Goal: Transaction & Acquisition: Purchase product/service

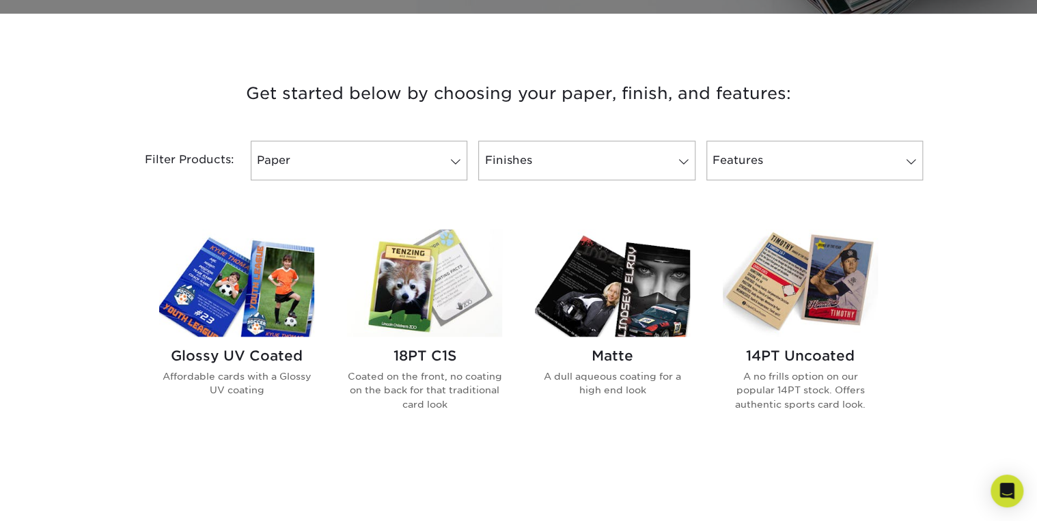
scroll to position [492, 0]
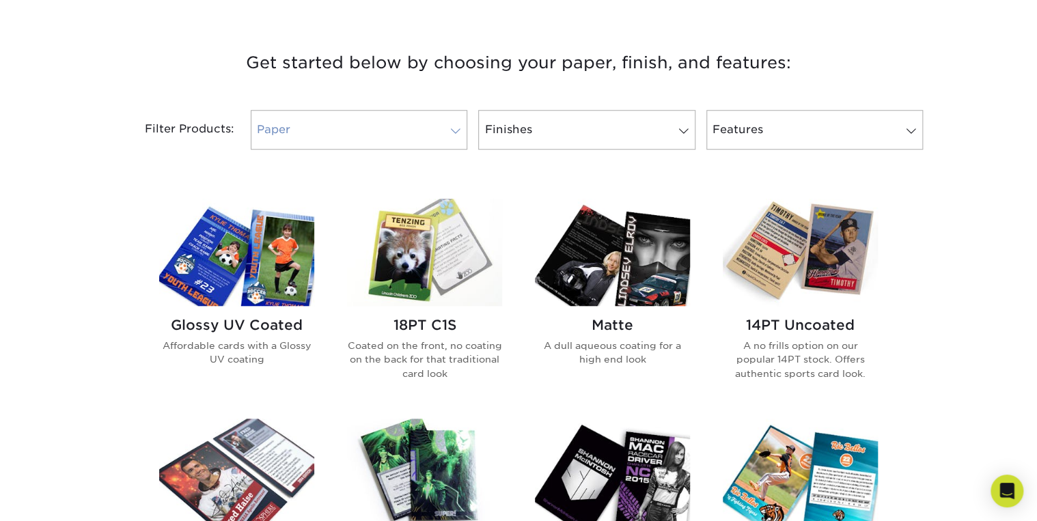
click at [424, 137] on link "Paper" at bounding box center [359, 130] width 217 height 40
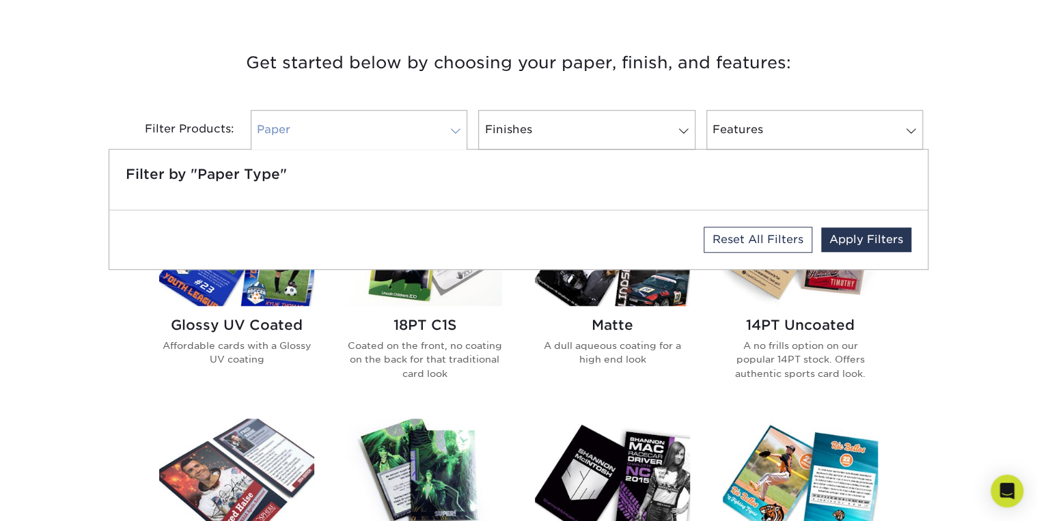
click at [424, 137] on link "Paper" at bounding box center [359, 130] width 217 height 40
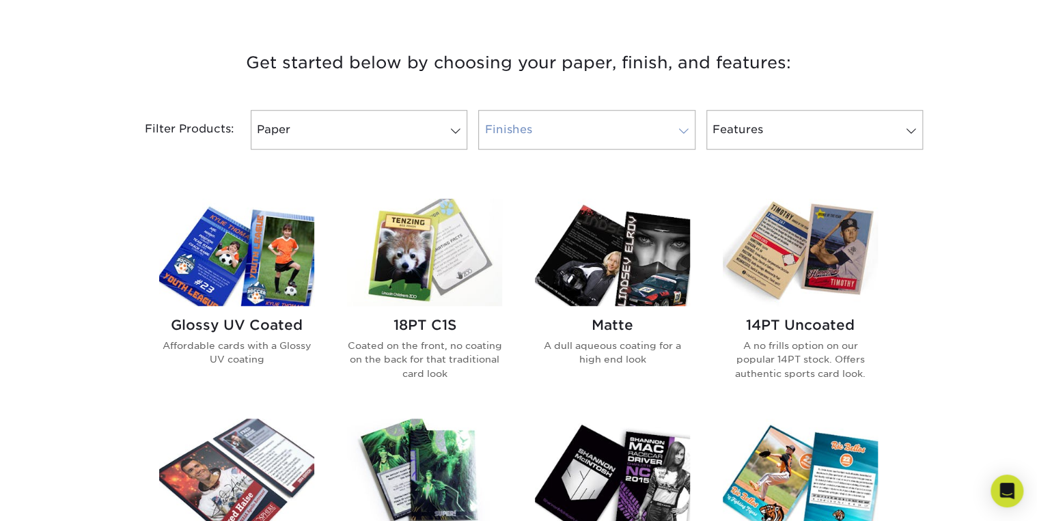
click at [530, 132] on link "Finishes" at bounding box center [586, 130] width 217 height 40
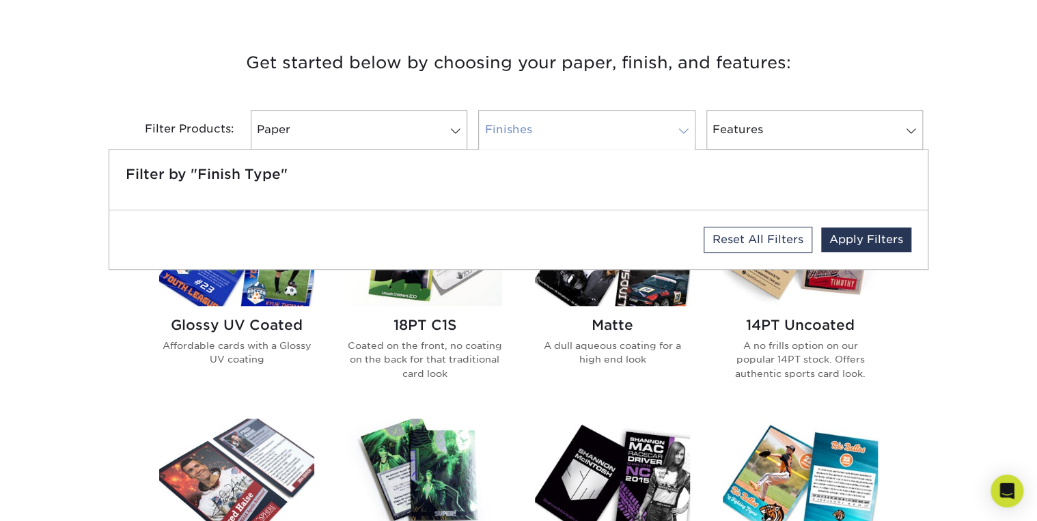
click at [530, 132] on link "Finishes" at bounding box center [586, 130] width 217 height 40
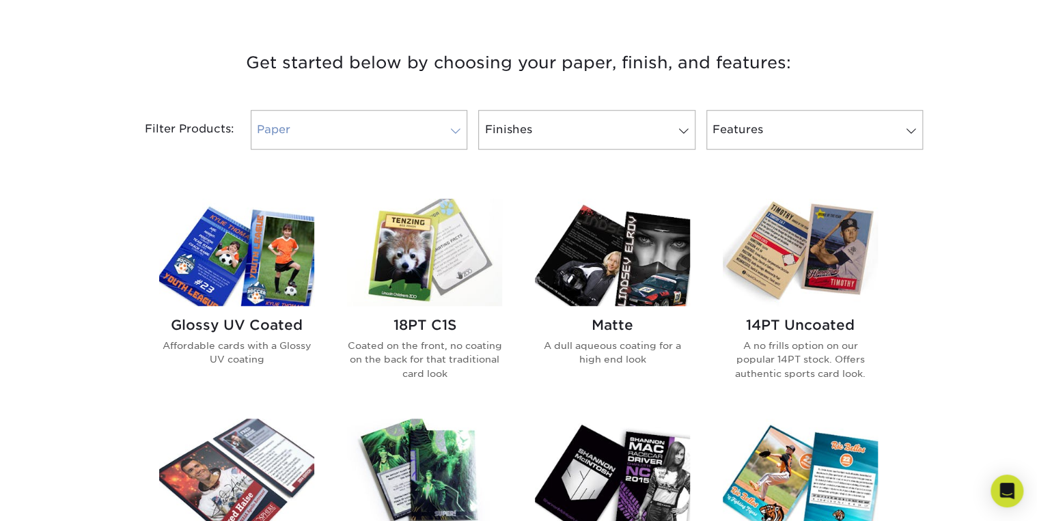
click at [413, 128] on link "Paper" at bounding box center [359, 130] width 217 height 40
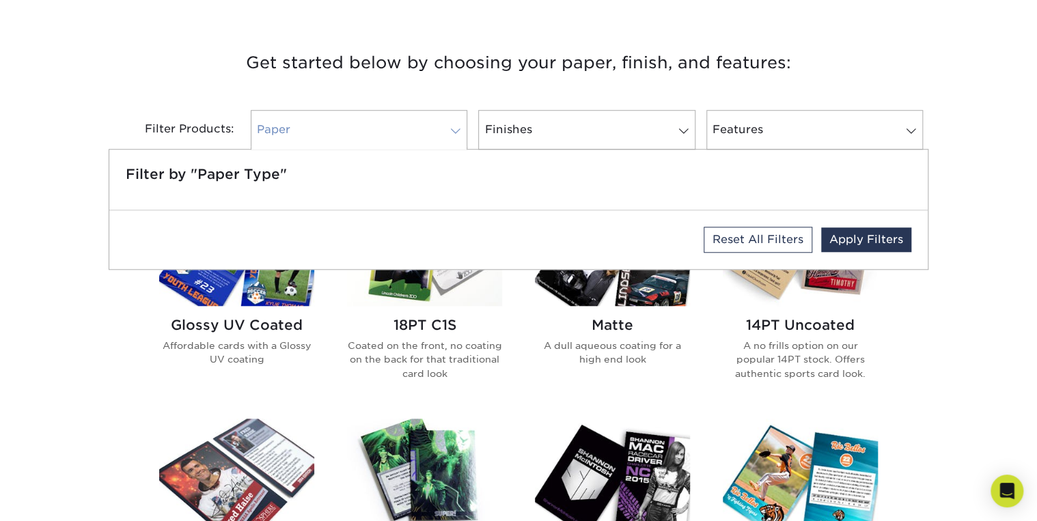
click at [413, 128] on link "Paper" at bounding box center [359, 130] width 217 height 40
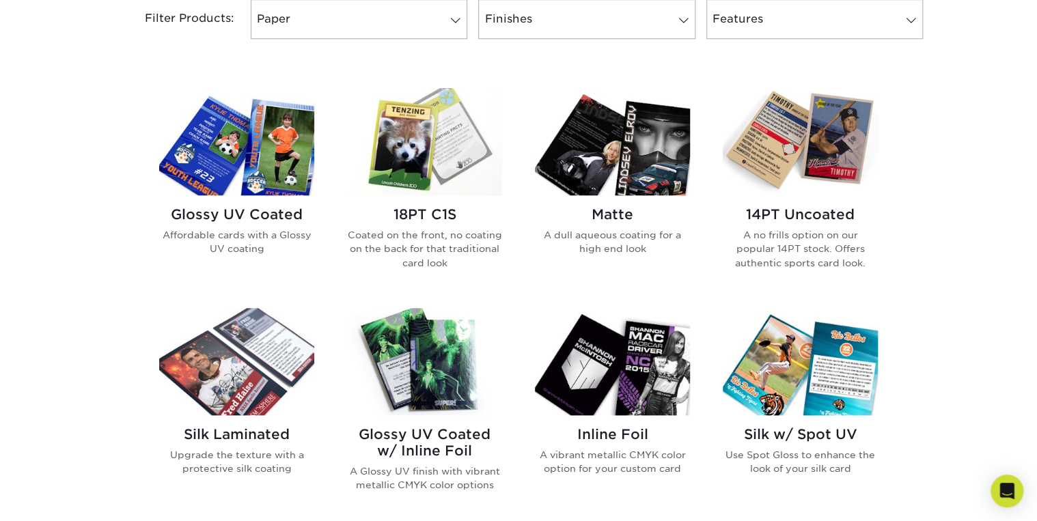
scroll to position [601, 0]
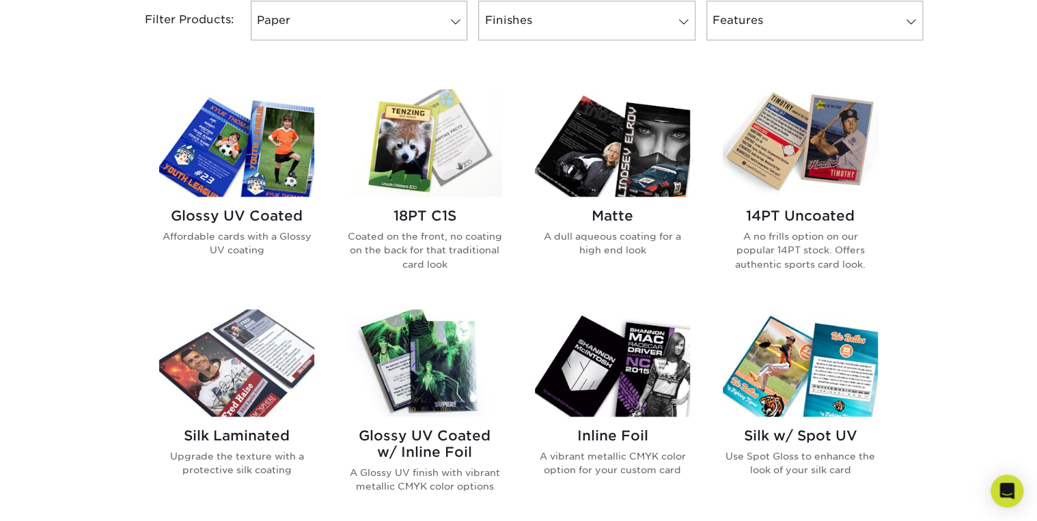
click at [230, 216] on h2 "Glossy UV Coated" at bounding box center [236, 216] width 155 height 16
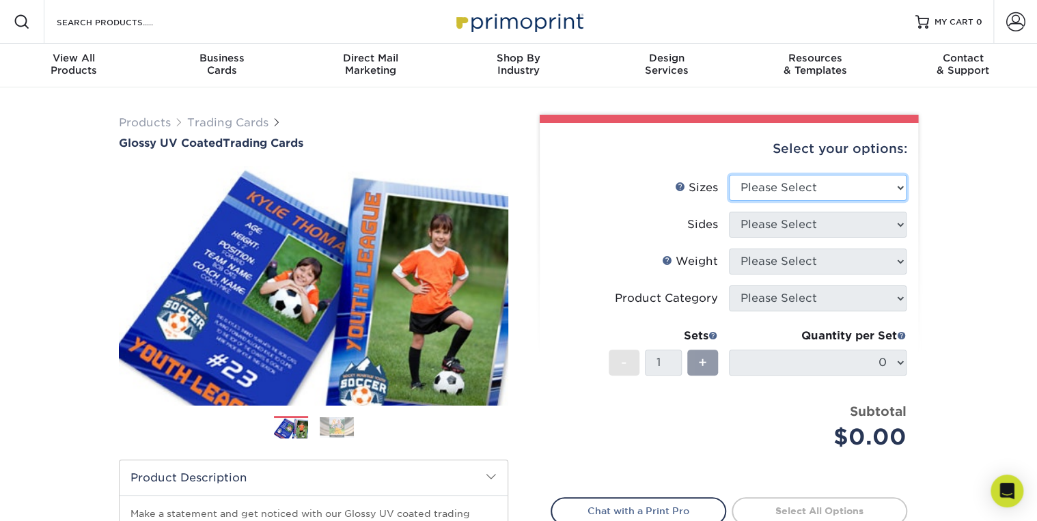
click at [825, 184] on select "Please Select 2.5" x 3.5"" at bounding box center [818, 188] width 178 height 26
select select "2.50x3.50"
click at [729, 175] on select "Please Select 2.5" x 3.5"" at bounding box center [818, 188] width 178 height 26
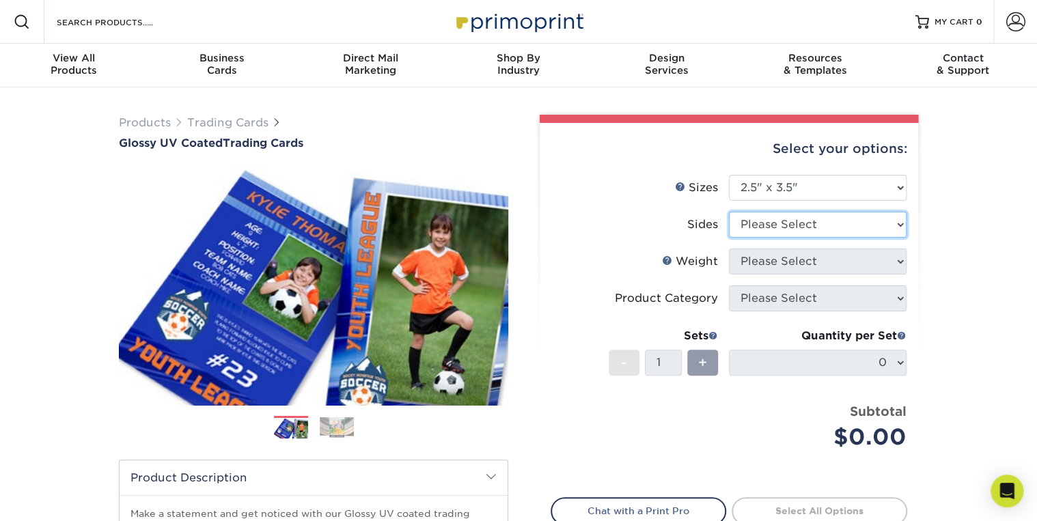
click at [810, 225] on select "Please Select Print Both Sides Print Front Only" at bounding box center [818, 225] width 178 height 26
select select "13abbda7-1d64-4f25-8bb2-c179b224825d"
click at [729, 212] on select "Please Select Print Both Sides Print Front Only" at bounding box center [818, 225] width 178 height 26
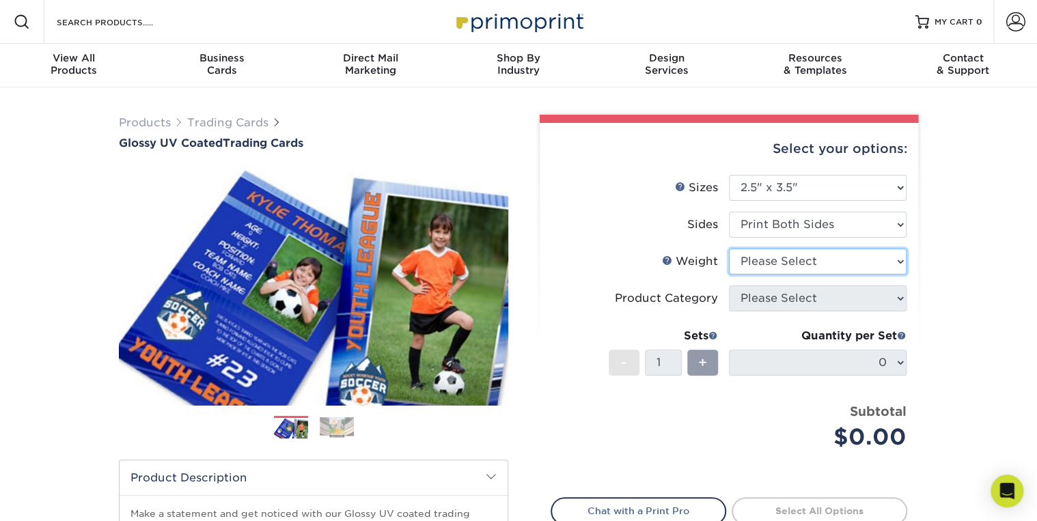
click at [828, 260] on select "Please Select 16PT 14PT 18PT C1S" at bounding box center [818, 262] width 178 height 26
select select "16PT"
click at [729, 249] on select "Please Select 16PT 14PT 18PT C1S" at bounding box center [818, 262] width 178 height 26
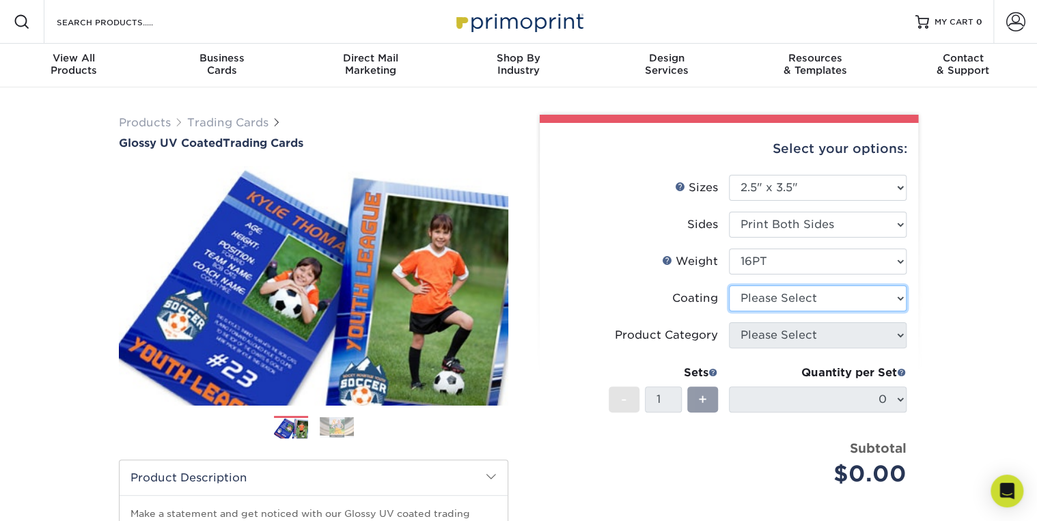
click at [814, 296] on select at bounding box center [818, 299] width 178 height 26
select select "1e8116af-acfc-44b1-83dc-8181aa338834"
click at [729, 286] on select at bounding box center [818, 299] width 178 height 26
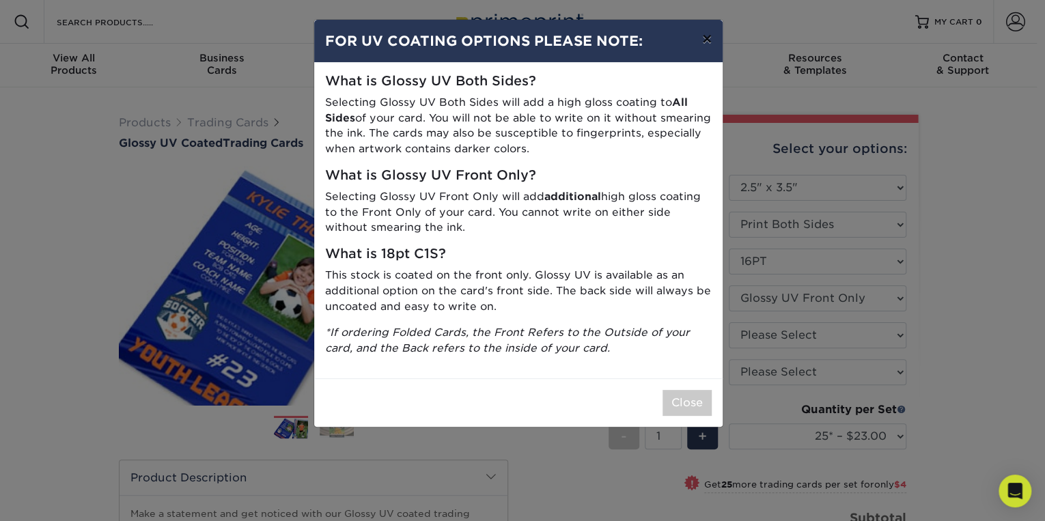
click at [704, 40] on button "×" at bounding box center [706, 39] width 31 height 38
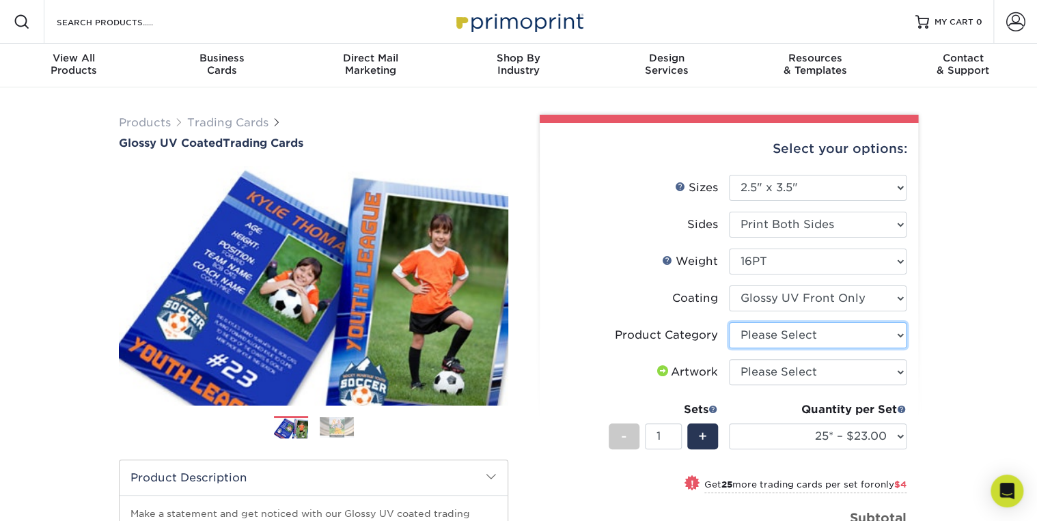
click at [843, 333] on select "Please Select Trading Cards" at bounding box center [818, 335] width 178 height 26
select select "c2f9bce9-36c2-409d-b101-c29d9d031e18"
click at [729, 322] on select "Please Select Trading Cards" at bounding box center [818, 335] width 178 height 26
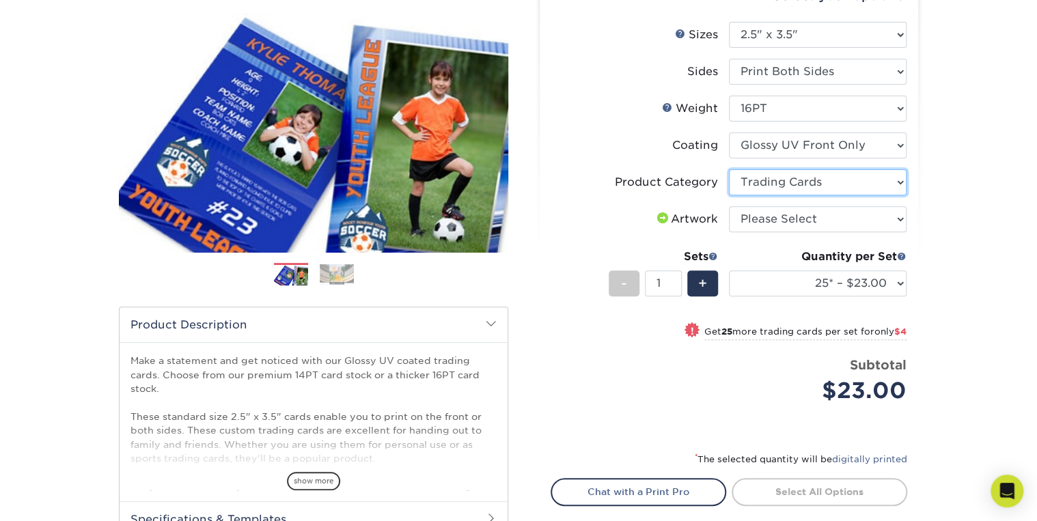
scroll to position [164, 0]
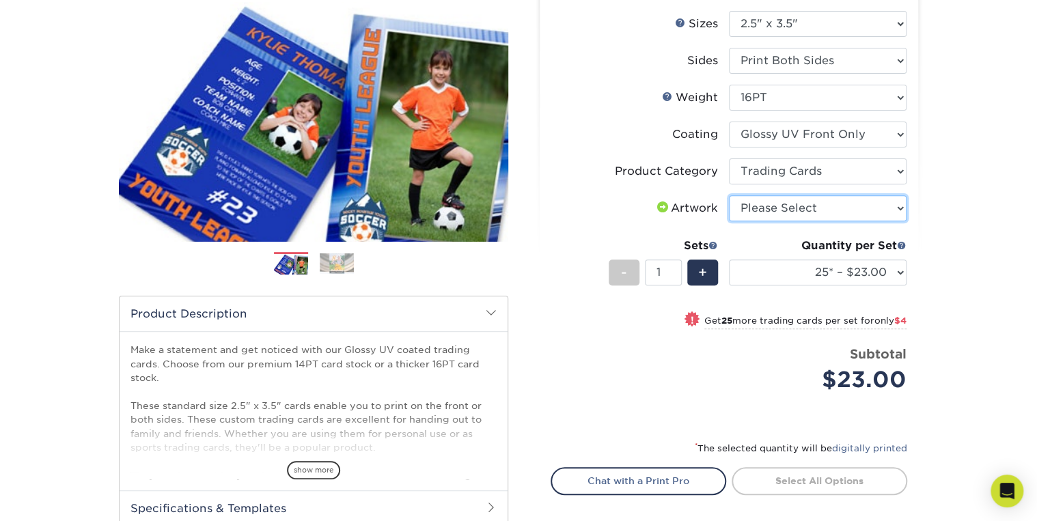
click at [847, 215] on select "Please Select I will upload files I need a design - $100" at bounding box center [818, 208] width 178 height 26
select select "upload"
click at [729, 195] on select "Please Select I will upload files I need a design - $100" at bounding box center [818, 208] width 178 height 26
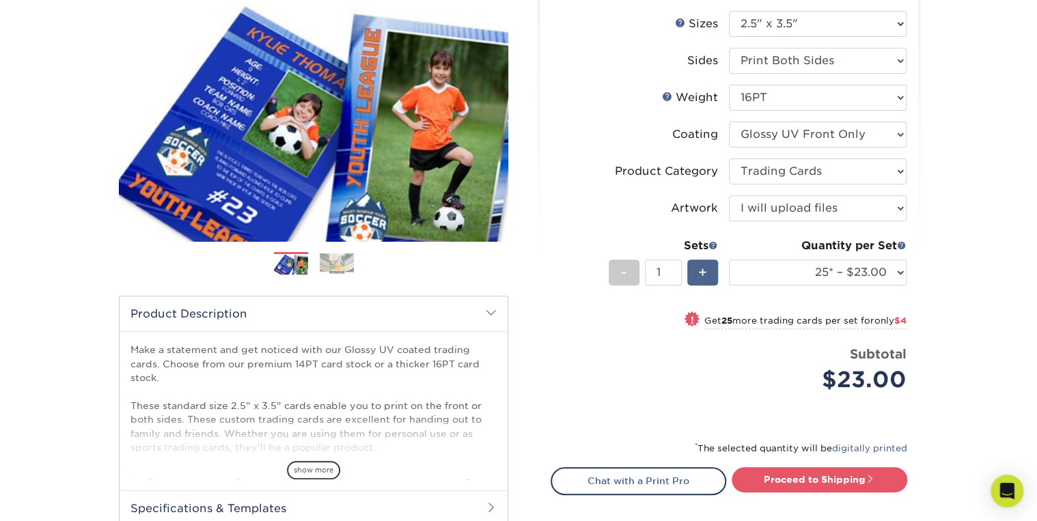
click at [700, 273] on span "+" at bounding box center [702, 272] width 9 height 20
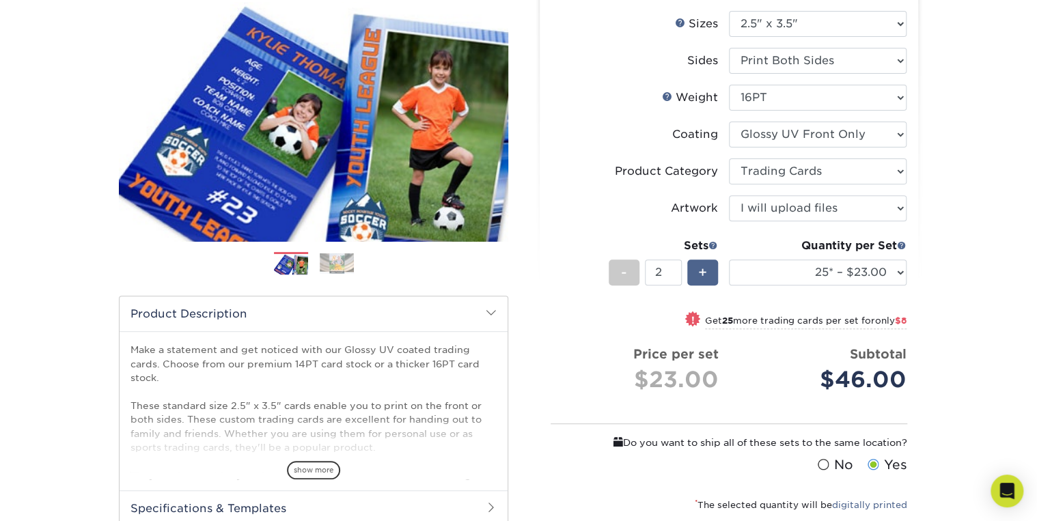
click at [700, 273] on span "+" at bounding box center [702, 272] width 9 height 20
type input "4"
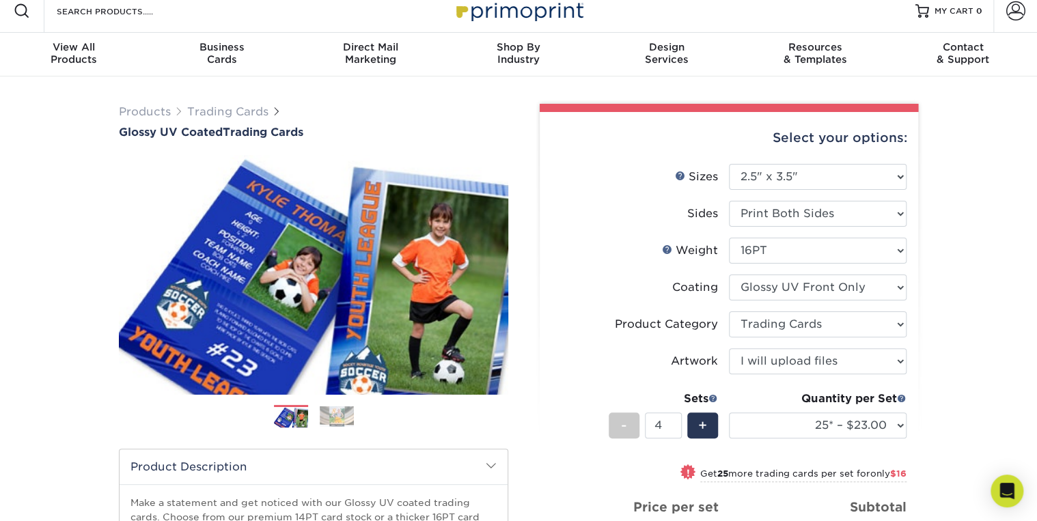
scroll to position [0, 0]
